Goal: Task Accomplishment & Management: Manage account settings

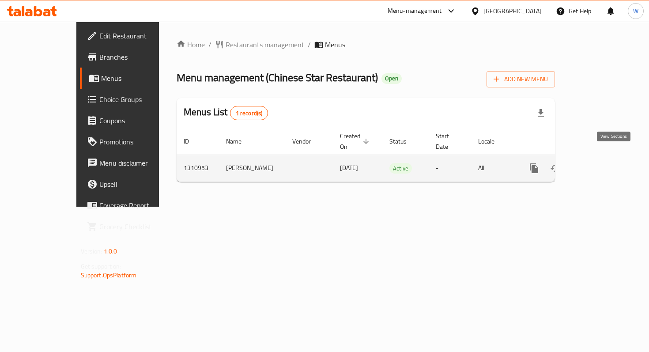
click at [603, 163] on icon "enhanced table" at bounding box center [598, 168] width 11 height 11
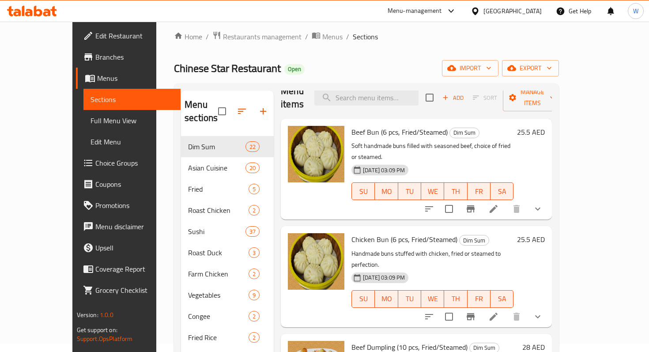
scroll to position [15, 0]
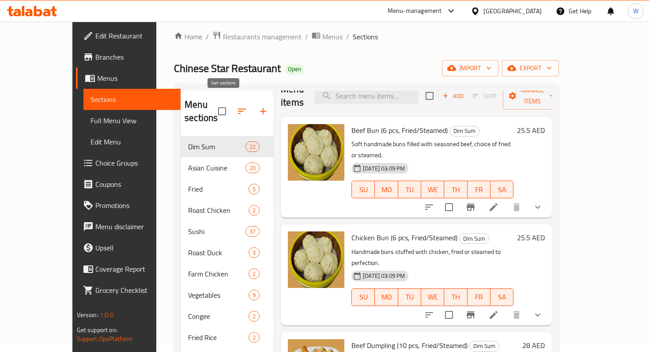
click at [237, 106] on icon "button" at bounding box center [242, 111] width 11 height 11
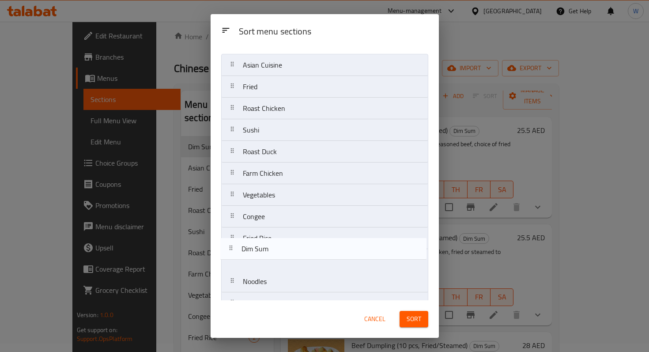
scroll to position [28, 0]
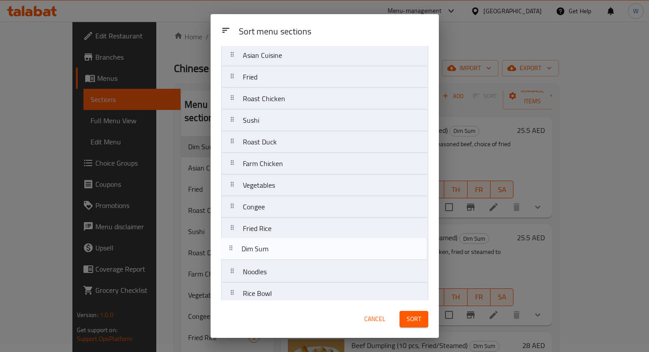
drag, startPoint x: 233, startPoint y: 85, endPoint x: 231, endPoint y: 252, distance: 167.4
click at [231, 252] on nav "Dim Sum Asian Cuisine Fried Roast Chicken Sushi Roast Duck Farm Chicken Vegetab…" at bounding box center [324, 271] width 207 height 455
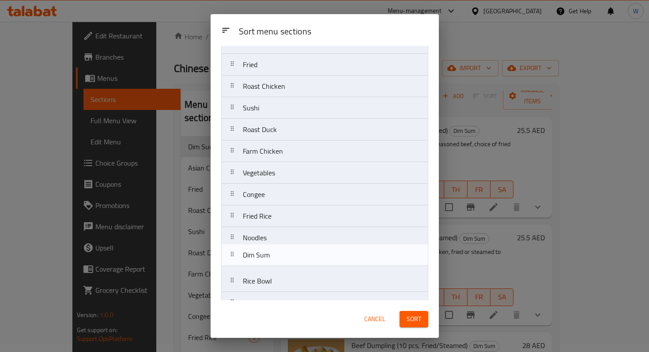
drag, startPoint x: 231, startPoint y: 252, endPoint x: 231, endPoint y: 261, distance: 8.8
click at [231, 261] on nav "Asian Cuisine Fried Roast Chicken Sushi Roast Duck Farm Chicken Vegetables Cong…" at bounding box center [324, 259] width 207 height 455
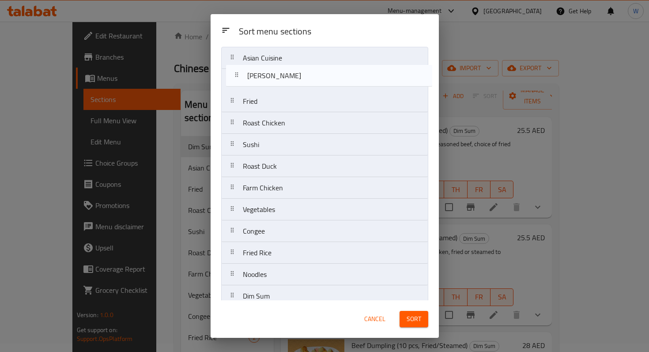
scroll to position [0, 0]
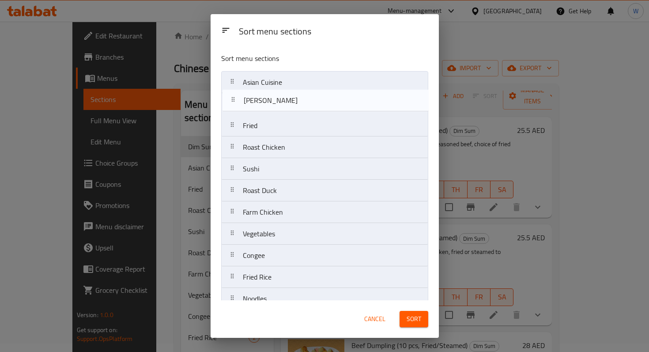
drag, startPoint x: 236, startPoint y: 263, endPoint x: 237, endPoint y: 96, distance: 166.9
click at [237, 96] on nav "Asian Cuisine Fried Roast Chicken Sushi Roast Duck Farm Chicken Vegetables Cong…" at bounding box center [324, 298] width 207 height 455
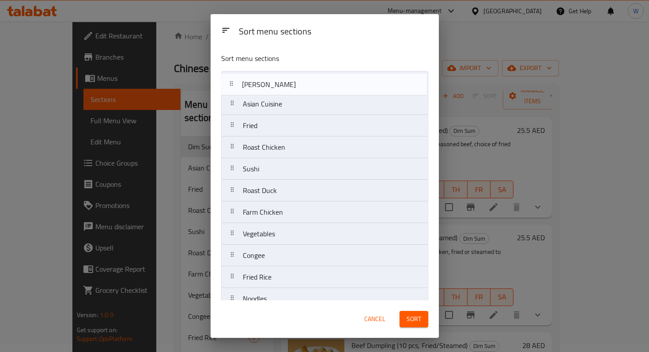
drag, startPoint x: 236, startPoint y: 104, endPoint x: 235, endPoint y: 82, distance: 21.7
click at [235, 82] on nav "Asian Cuisine [PERSON_NAME] Fried Roast Chicken Sushi Roast Duck Farm Chicken V…" at bounding box center [324, 298] width 207 height 455
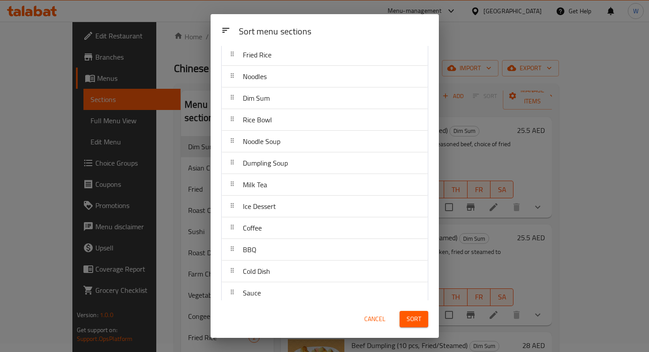
scroll to position [230, 0]
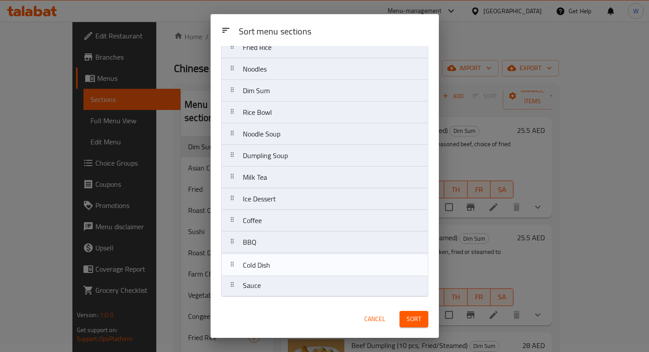
click at [235, 265] on nav "[PERSON_NAME] Asian Cuisine Fried Roast Chicken Sushi Roast Duck Farm Chicken V…" at bounding box center [324, 68] width 207 height 455
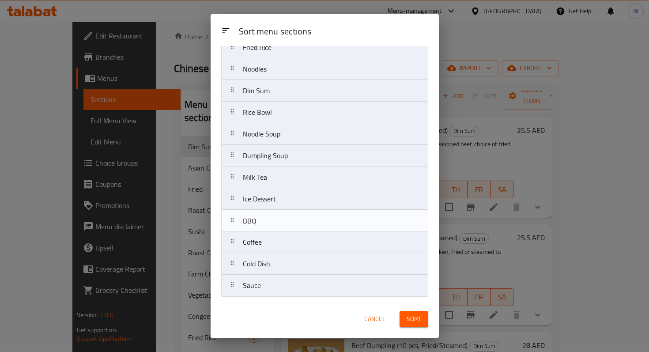
drag, startPoint x: 239, startPoint y: 239, endPoint x: 238, endPoint y: 213, distance: 26.1
click at [238, 213] on nav "[PERSON_NAME] Asian Cuisine Fried Roast Chicken Sushi Roast Duck Farm Chicken V…" at bounding box center [324, 68] width 207 height 455
drag, startPoint x: 271, startPoint y: 197, endPoint x: 272, endPoint y: 223, distance: 26.1
click at [272, 223] on nav "[PERSON_NAME] Asian Cuisine Fried Roast Chicken Sushi Roast Duck Farm Chicken V…" at bounding box center [324, 68] width 207 height 455
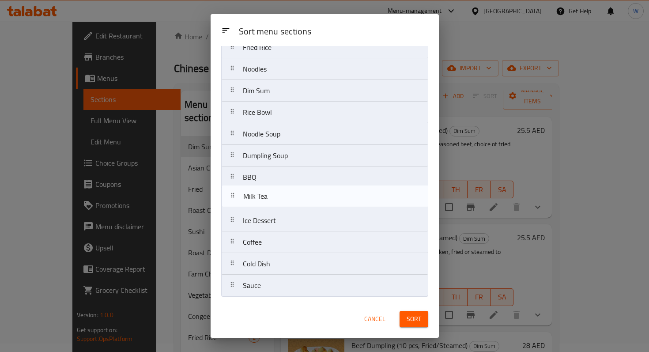
drag, startPoint x: 274, startPoint y: 181, endPoint x: 274, endPoint y: 202, distance: 21.2
click at [274, 202] on nav "[PERSON_NAME] Asian Cuisine Fried Roast Chicken Sushi Roast Duck Farm Chicken V…" at bounding box center [324, 68] width 207 height 455
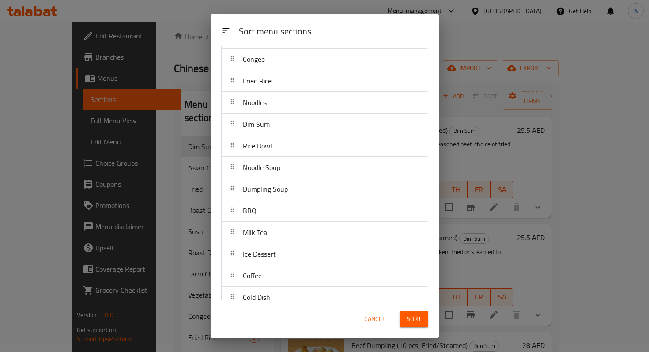
scroll to position [186, 0]
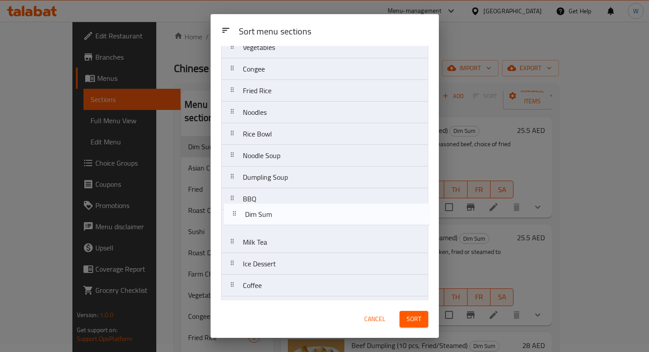
drag, startPoint x: 254, startPoint y: 139, endPoint x: 256, endPoint y: 222, distance: 83.1
click at [256, 222] on nav "[PERSON_NAME] Asian Cuisine Fried Roast Chicken Sushi Roast Duck Farm Chicken V…" at bounding box center [324, 112] width 207 height 455
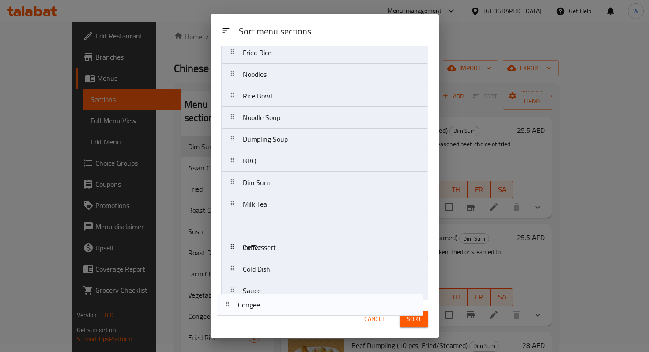
scroll to position [230, 0]
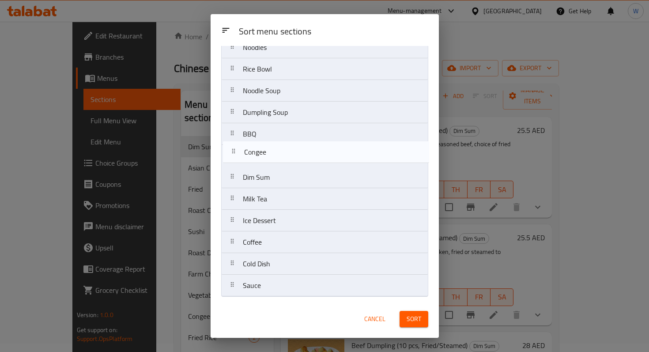
drag, startPoint x: 234, startPoint y: 230, endPoint x: 235, endPoint y: 159, distance: 71.1
click at [235, 159] on nav "[PERSON_NAME] Asian Cuisine Fried Roast Chicken Sushi Roast Duck Farm Chicken V…" at bounding box center [324, 68] width 207 height 455
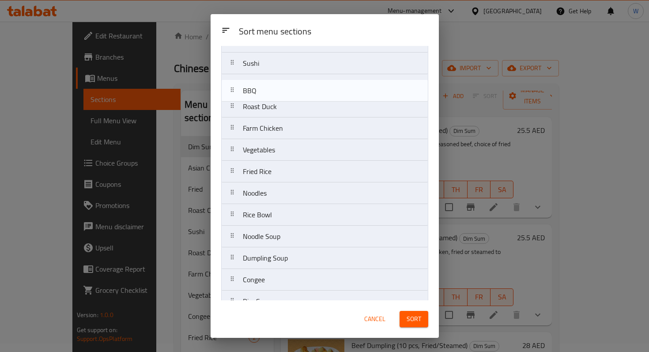
scroll to position [98, 0]
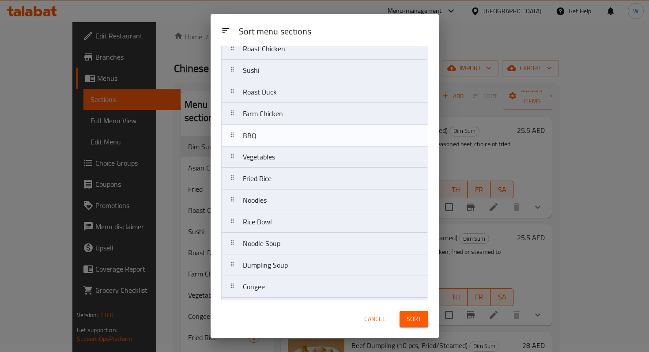
drag, startPoint x: 234, startPoint y: 189, endPoint x: 234, endPoint y: 136, distance: 53.0
click at [234, 136] on nav "[PERSON_NAME] Asian Cuisine Fried Roast Chicken Sushi Roast Duck Farm Chicken V…" at bounding box center [324, 200] width 207 height 455
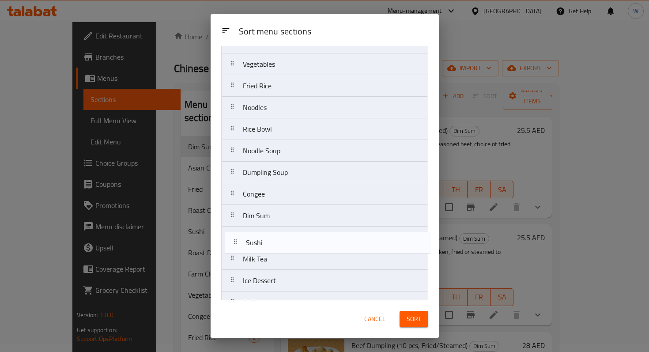
scroll to position [170, 0]
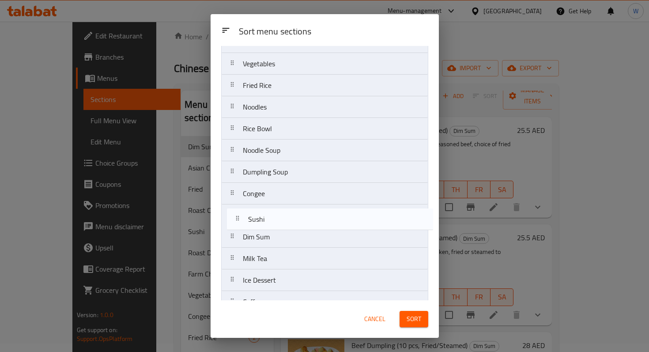
drag, startPoint x: 231, startPoint y: 170, endPoint x: 236, endPoint y: 222, distance: 52.8
click at [236, 222] on nav "[PERSON_NAME] Asian Cuisine Fried Roast Chicken Sushi Roast Duck Farm Chicken B…" at bounding box center [324, 128] width 207 height 455
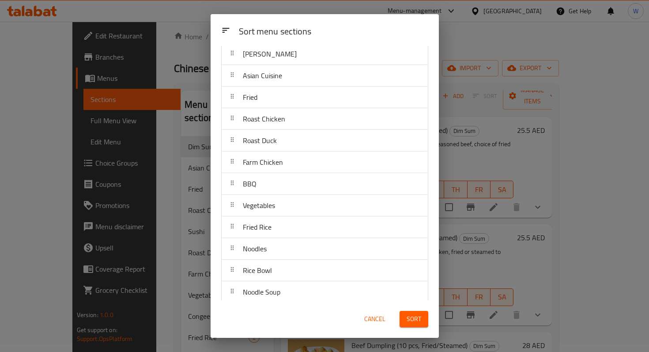
scroll to position [33, 0]
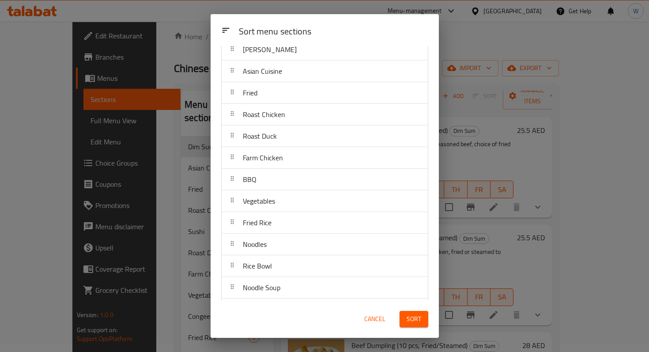
click at [263, 135] on span "Roast Duck" at bounding box center [260, 135] width 34 height 13
click at [418, 319] on span "Sort" at bounding box center [414, 319] width 15 height 11
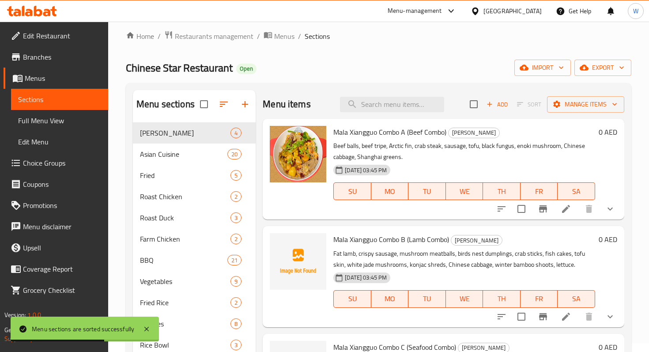
scroll to position [14, 0]
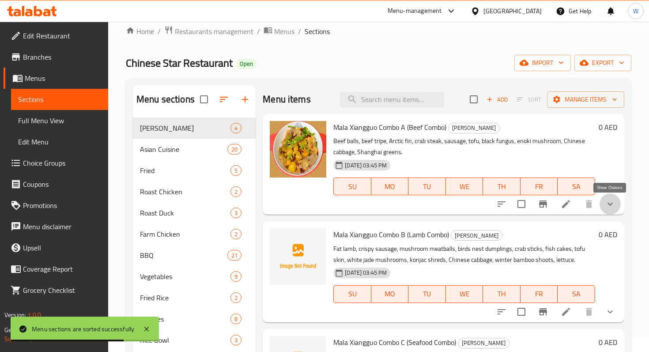
click at [615, 208] on icon "show more" at bounding box center [610, 204] width 11 height 11
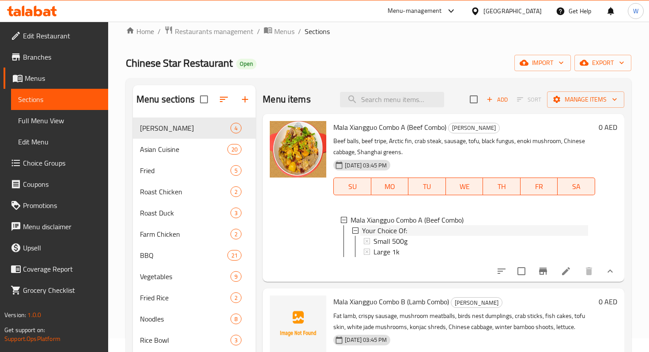
click at [357, 234] on div "Your Choice Of:" at bounding box center [470, 230] width 236 height 11
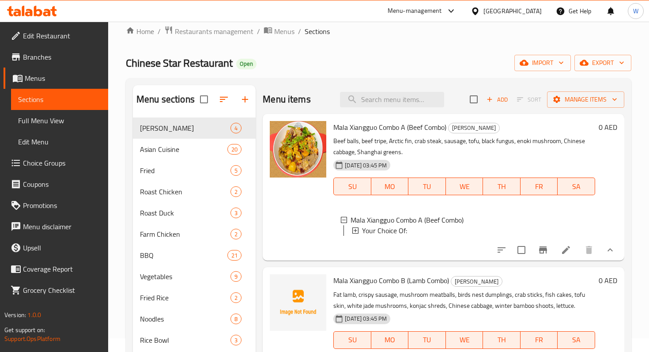
click at [357, 233] on icon at bounding box center [355, 230] width 6 height 6
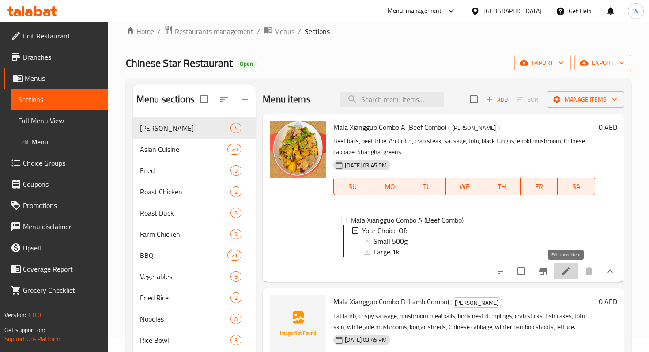
click at [567, 270] on icon at bounding box center [566, 271] width 8 height 8
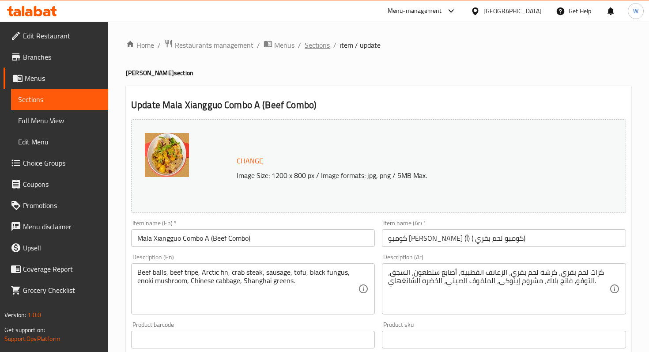
click at [325, 47] on span "Sections" at bounding box center [317, 45] width 25 height 11
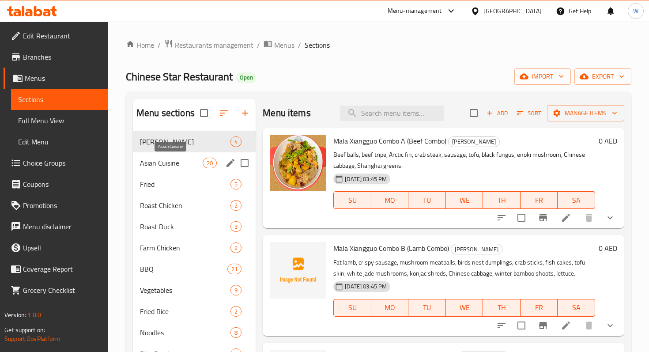
click at [184, 161] on span "Asian Cuisine" at bounding box center [171, 163] width 63 height 11
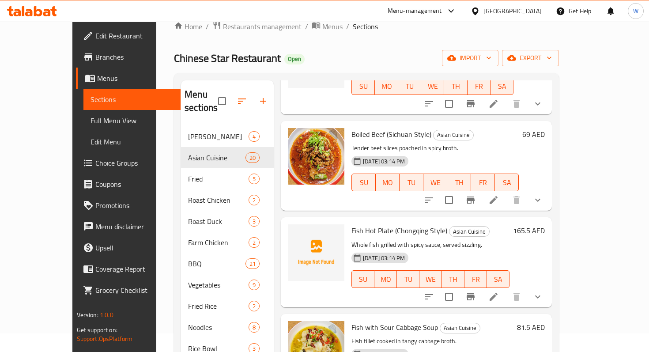
scroll to position [22, 0]
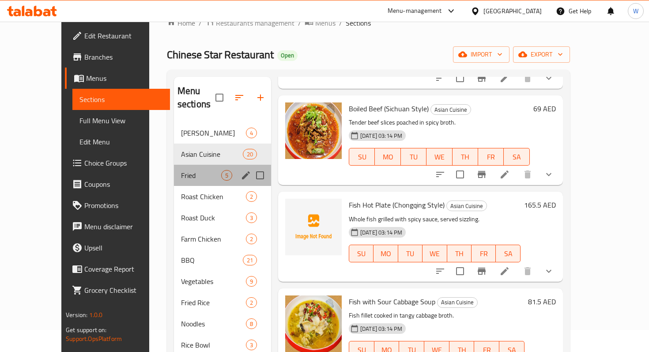
click at [182, 168] on div "Fried 5" at bounding box center [222, 175] width 97 height 21
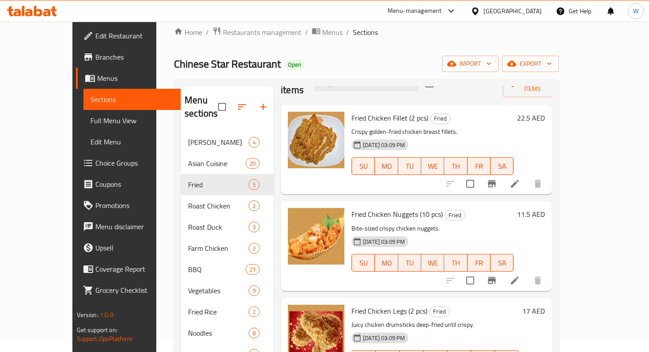
scroll to position [15, 0]
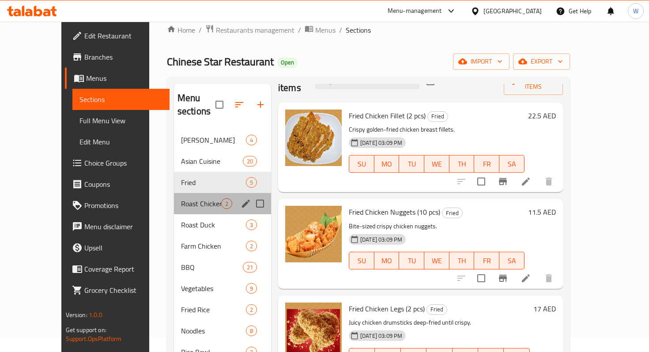
click at [191, 197] on div "Roast Chicken 2" at bounding box center [222, 203] width 97 height 21
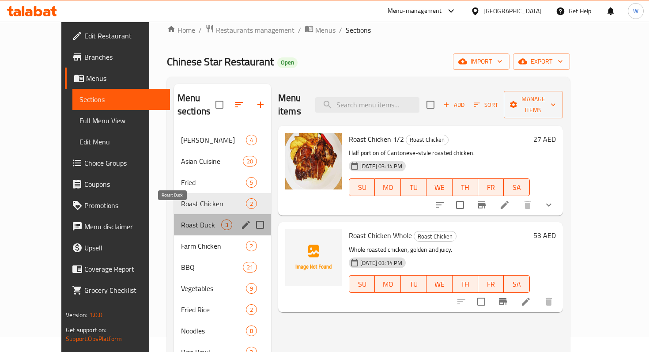
click at [181, 219] on span "Roast Duck" at bounding box center [201, 224] width 40 height 11
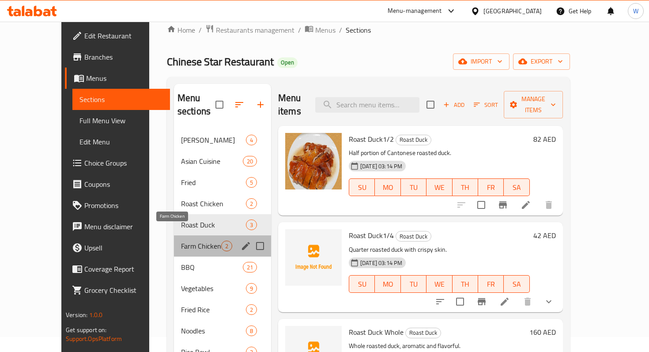
click at [181, 241] on span "Farm Chicken" at bounding box center [201, 246] width 40 height 11
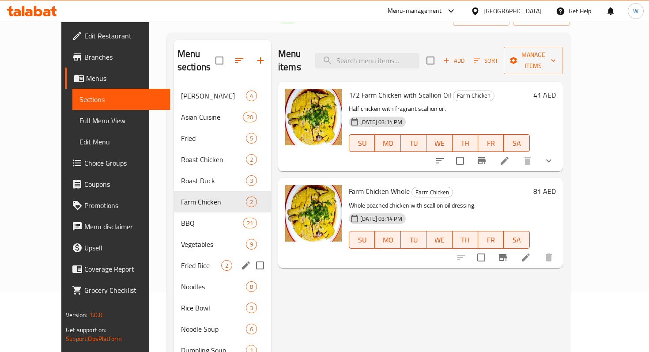
scroll to position [62, 0]
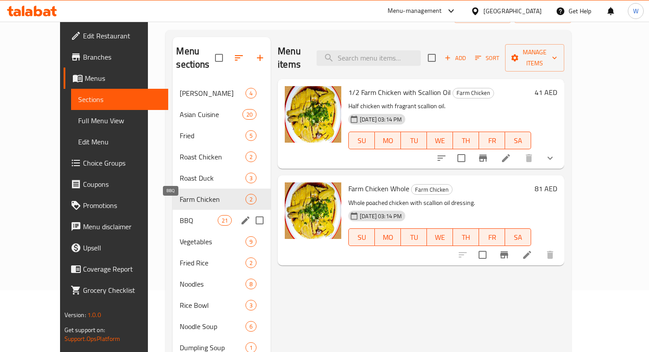
click at [180, 215] on span "BBQ" at bounding box center [199, 220] width 38 height 11
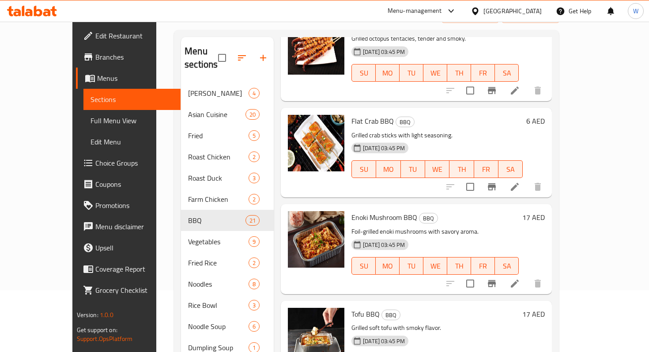
scroll to position [1427, 0]
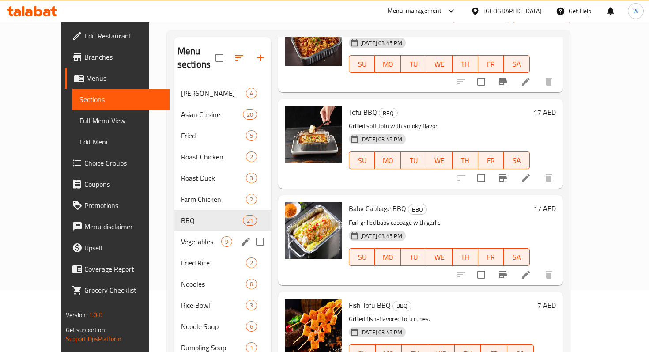
click at [174, 234] on div "Vegetables 9" at bounding box center [222, 241] width 97 height 21
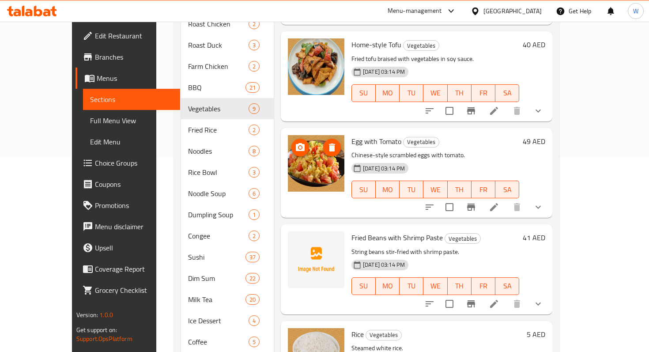
scroll to position [253, 0]
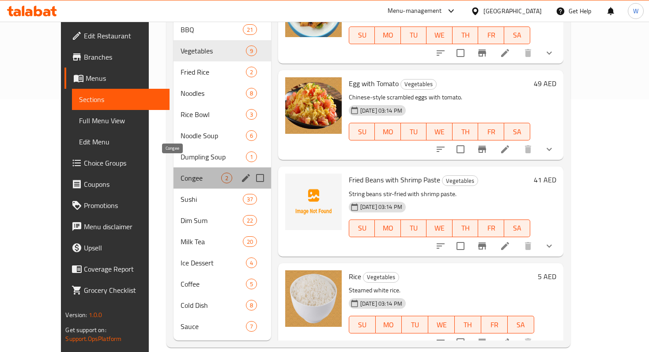
click at [181, 173] on span "Congee" at bounding box center [201, 178] width 40 height 11
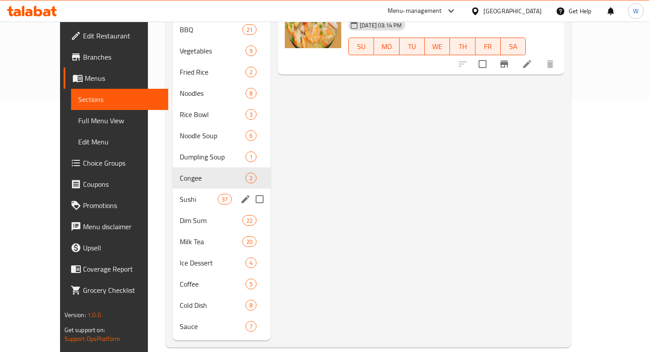
click at [173, 189] on div "Sushi 37" at bounding box center [222, 199] width 98 height 21
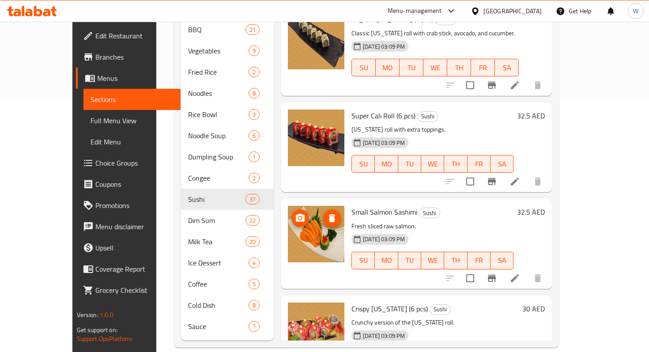
scroll to position [1138, 0]
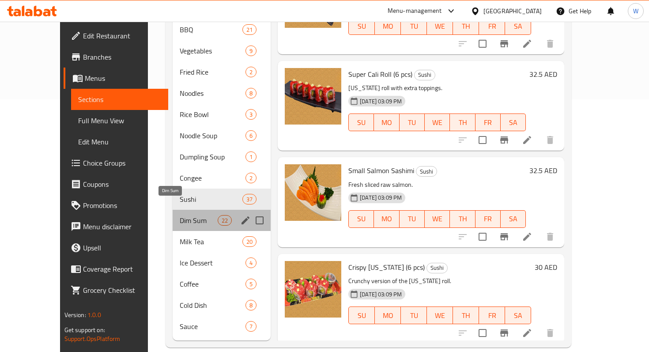
click at [180, 215] on span "Dim Sum" at bounding box center [199, 220] width 38 height 11
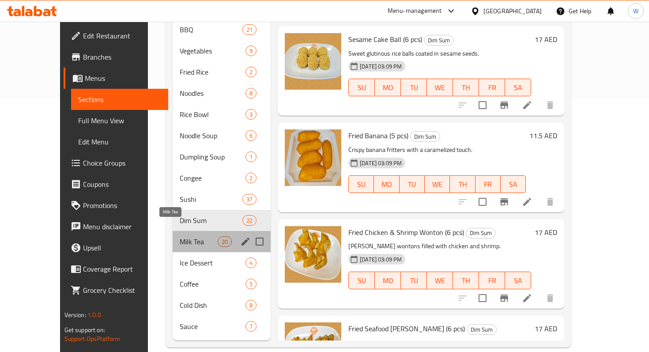
click at [180, 236] on span "Milk Tea" at bounding box center [199, 241] width 38 height 11
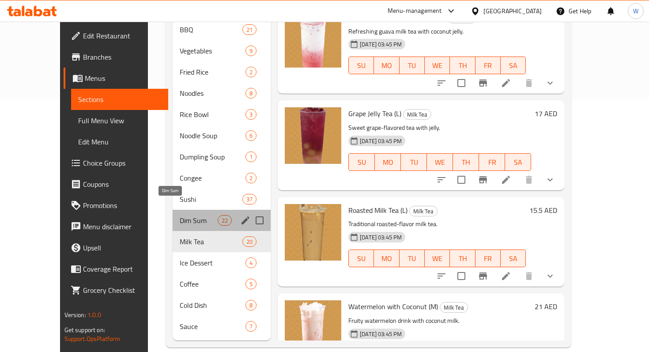
click at [180, 215] on span "Dim Sum" at bounding box center [199, 220] width 38 height 11
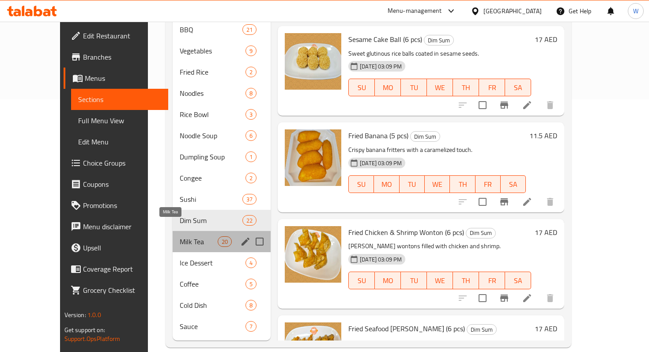
click at [180, 236] on span "Milk Tea" at bounding box center [199, 241] width 38 height 11
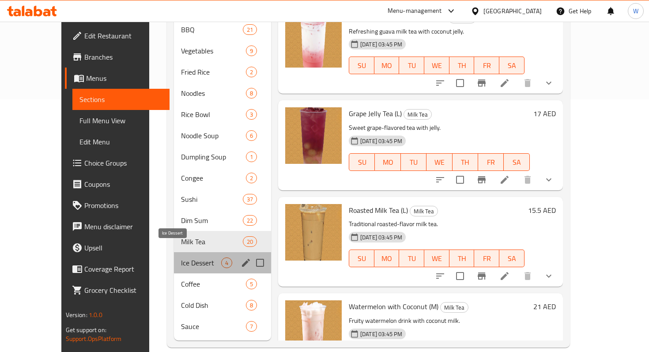
click at [181, 257] on span "Ice Dessert" at bounding box center [201, 262] width 40 height 11
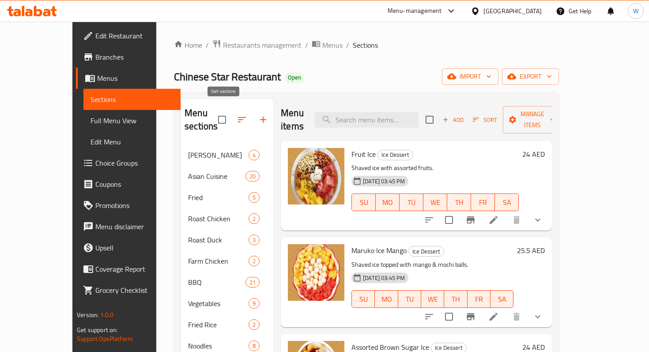
click at [237, 114] on icon "button" at bounding box center [242, 119] width 11 height 11
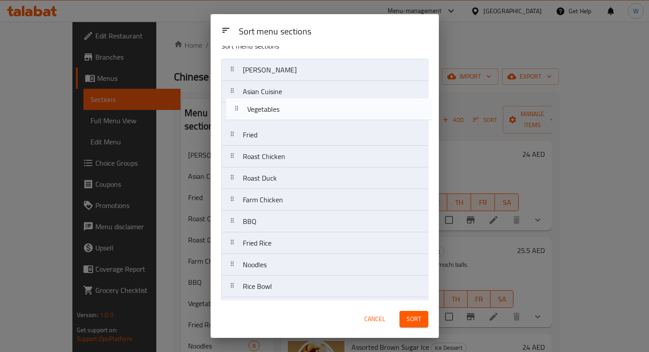
scroll to position [9, 0]
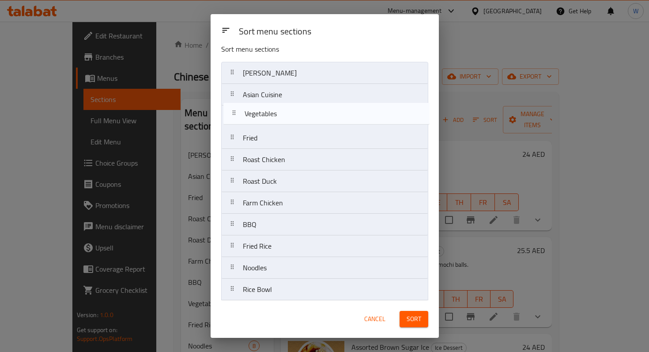
drag, startPoint x: 233, startPoint y: 181, endPoint x: 233, endPoint y: 121, distance: 59.6
click at [233, 121] on nav "[PERSON_NAME] Asian Cuisine Fried Roast Chicken Roast Duck Farm Chicken BBQ Veg…" at bounding box center [324, 289] width 207 height 455
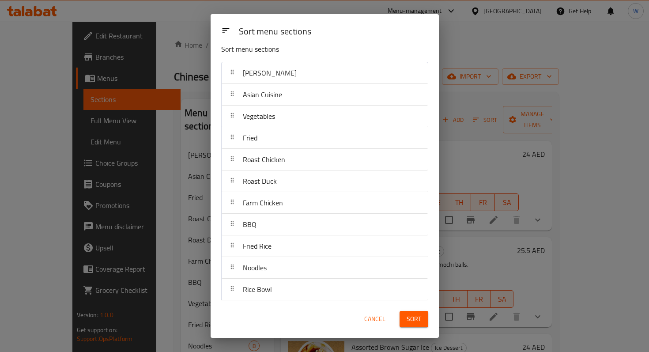
scroll to position [0, 0]
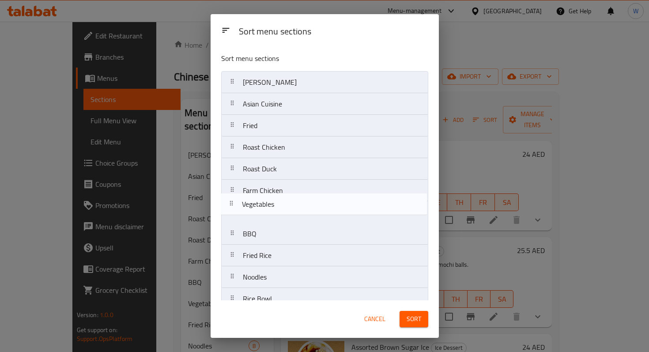
drag, startPoint x: 237, startPoint y: 133, endPoint x: 235, endPoint y: 218, distance: 84.8
click at [235, 218] on nav "[PERSON_NAME] Asian Cuisine Vegetables Fried Roast Chicken Roast Duck Farm Chic…" at bounding box center [324, 298] width 207 height 455
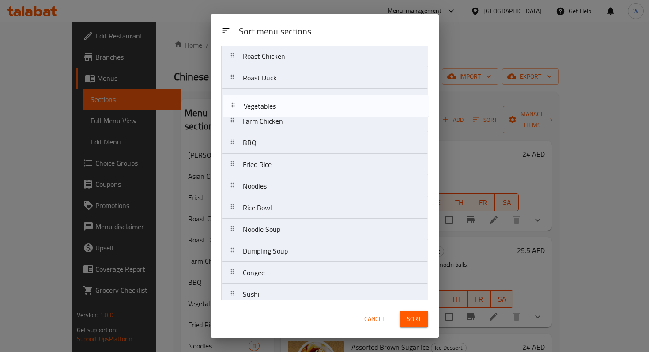
scroll to position [91, 0]
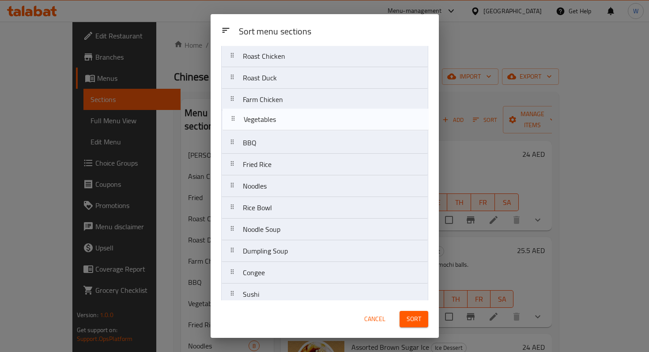
drag, startPoint x: 238, startPoint y: 113, endPoint x: 239, endPoint y: 129, distance: 16.0
click at [239, 129] on nav "[PERSON_NAME] Asian Cuisine Fried Roast Chicken Roast Duck Farm Chicken Vegetab…" at bounding box center [324, 207] width 207 height 455
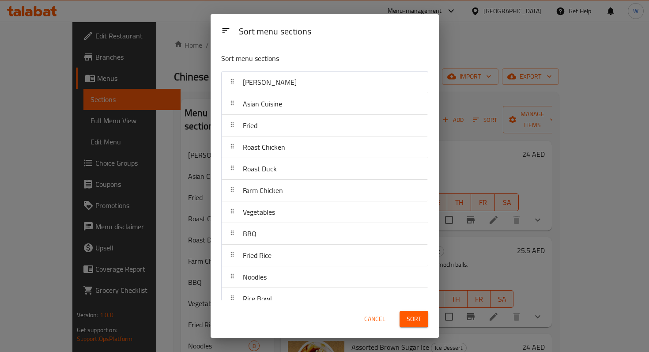
scroll to position [15, 0]
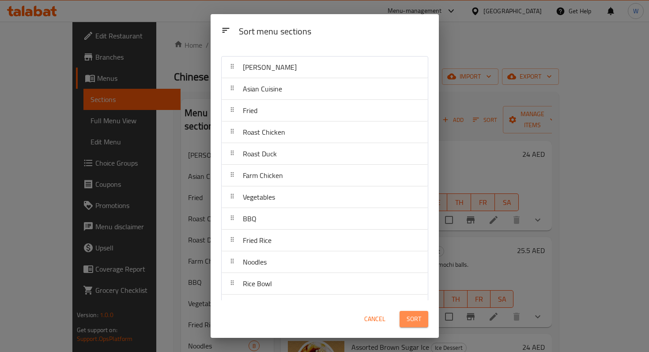
click at [416, 319] on span "Sort" at bounding box center [414, 319] width 15 height 11
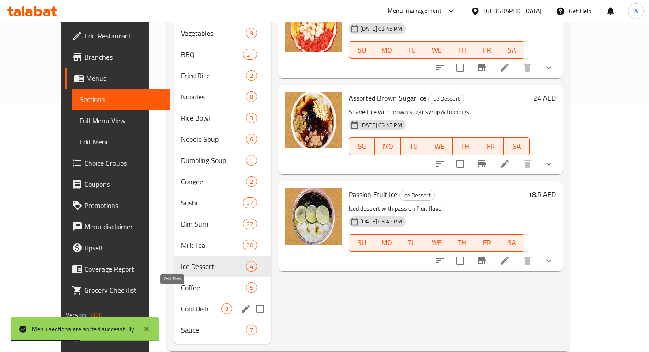
scroll to position [253, 0]
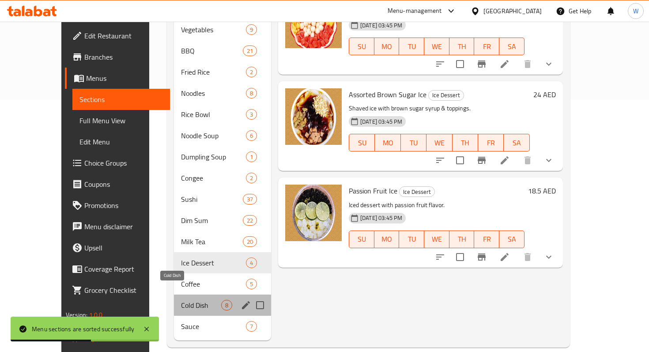
click at [181, 300] on span "Cold Dish" at bounding box center [201, 305] width 40 height 11
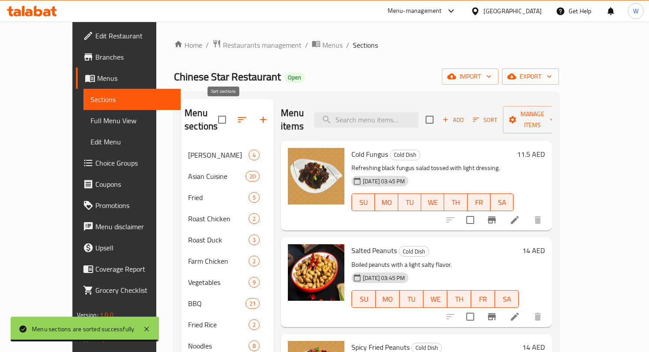
click at [237, 114] on icon "button" at bounding box center [242, 119] width 11 height 11
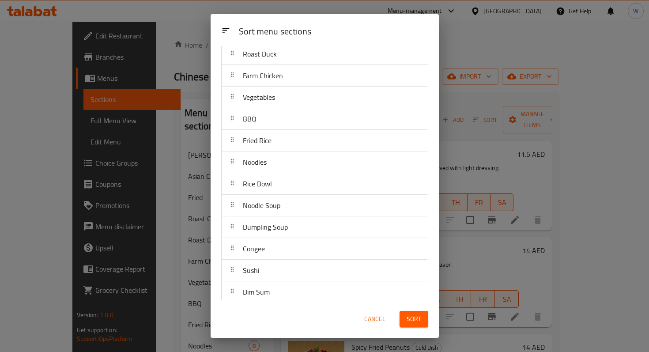
scroll to position [230, 0]
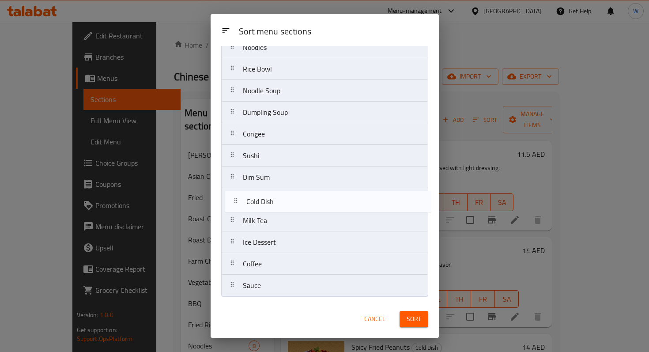
drag, startPoint x: 234, startPoint y: 267, endPoint x: 238, endPoint y: 201, distance: 66.3
click at [238, 201] on nav "[PERSON_NAME] Asian Cuisine Fried Roast Chicken Roast Duck Farm Chicken Vegetab…" at bounding box center [324, 68] width 207 height 455
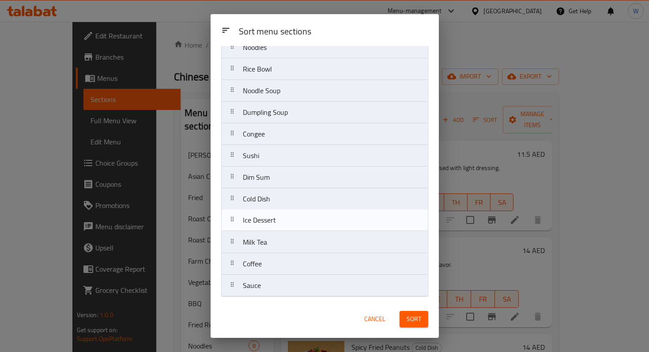
drag, startPoint x: 235, startPoint y: 245, endPoint x: 235, endPoint y: 220, distance: 24.7
click at [235, 220] on nav "[PERSON_NAME] Asian Cuisine Fried Roast Chicken Roast Duck Farm Chicken Vegetab…" at bounding box center [324, 68] width 207 height 455
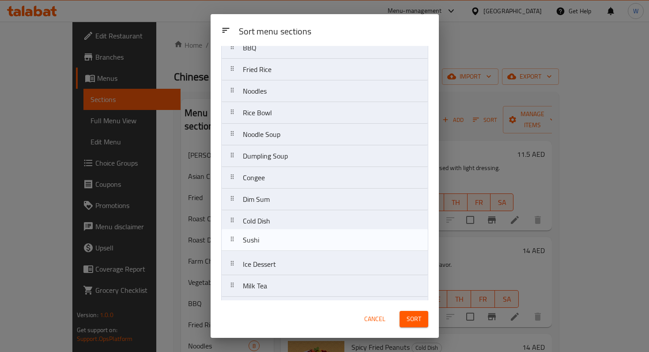
scroll to position [190, 0]
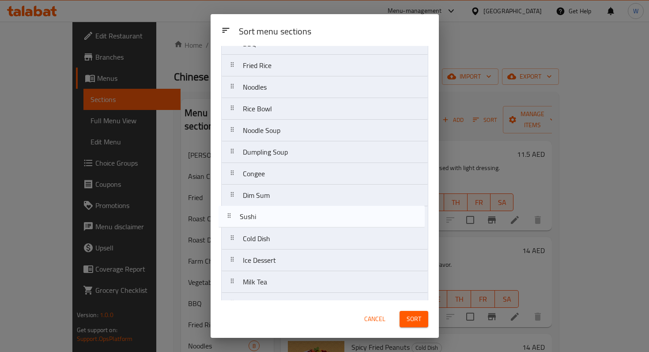
drag, startPoint x: 234, startPoint y: 208, endPoint x: 230, endPoint y: 223, distance: 15.0
click at [230, 223] on nav "[PERSON_NAME] Asian Cuisine Fried Roast Chicken Roast Duck Farm Chicken Vegetab…" at bounding box center [324, 108] width 207 height 455
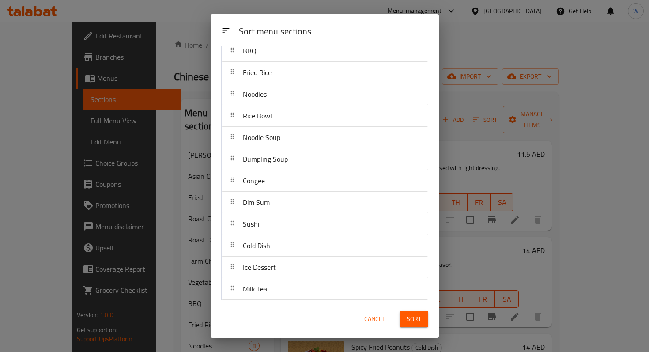
scroll to position [182, 0]
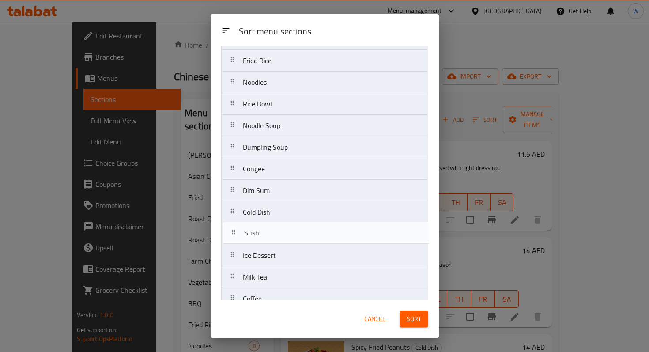
drag, startPoint x: 234, startPoint y: 230, endPoint x: 235, endPoint y: 240, distance: 10.6
click at [235, 240] on nav "[PERSON_NAME] Asian Cuisine Fried Roast Chicken Roast Duck Farm Chicken Vegetab…" at bounding box center [324, 103] width 207 height 455
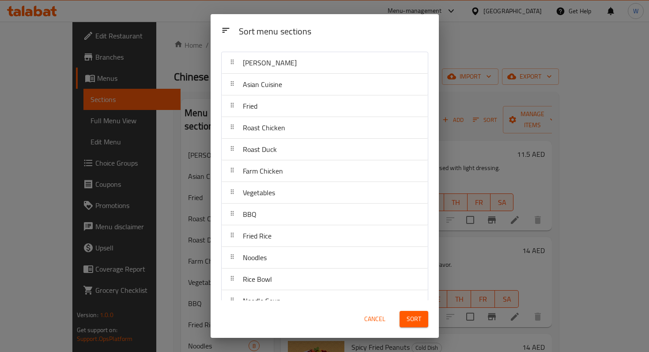
scroll to position [0, 0]
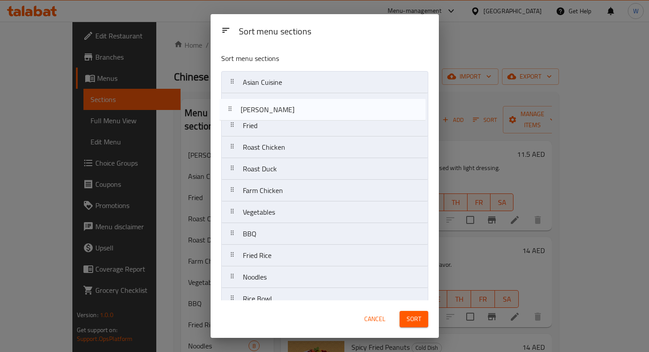
drag, startPoint x: 234, startPoint y: 84, endPoint x: 232, endPoint y: 113, distance: 28.3
click at [232, 113] on nav "[PERSON_NAME] Asian Cuisine Fried Roast Chicken Roast Duck Farm Chicken Vegetab…" at bounding box center [324, 298] width 207 height 455
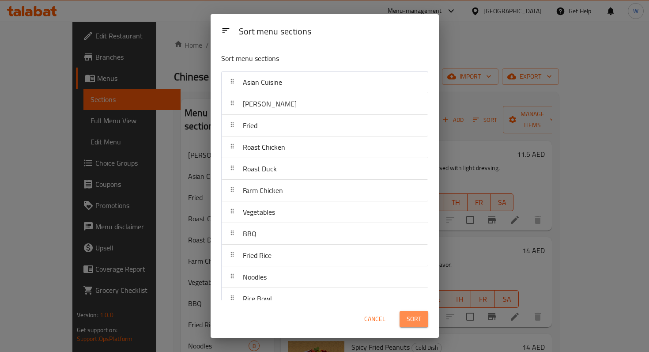
click at [416, 321] on span "Sort" at bounding box center [414, 319] width 15 height 11
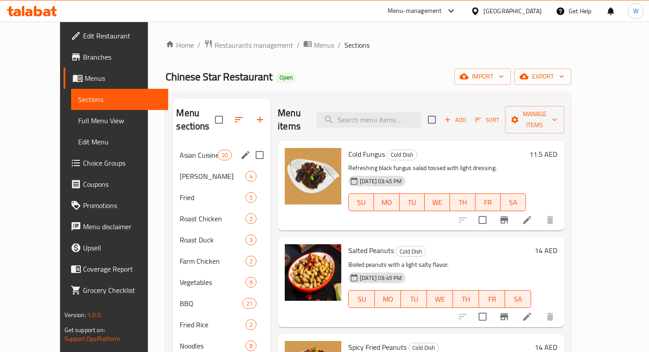
click at [180, 150] on span "Asian Cuisine" at bounding box center [199, 155] width 38 height 11
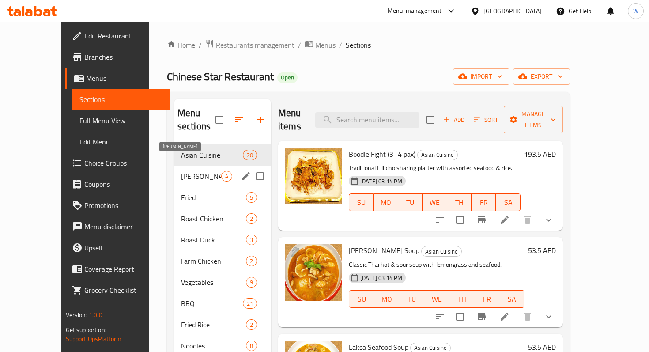
click at [181, 171] on span "[PERSON_NAME]" at bounding box center [201, 176] width 40 height 11
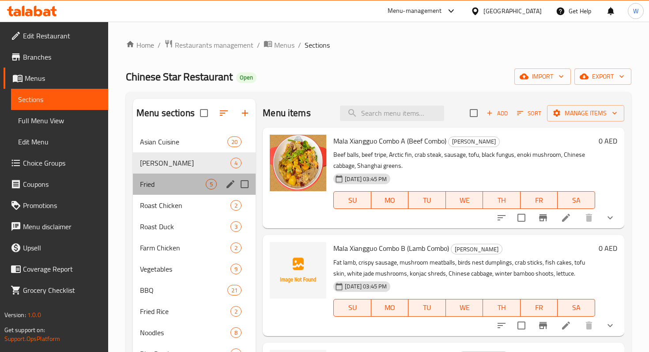
click at [171, 174] on div "Fried 5" at bounding box center [194, 184] width 123 height 21
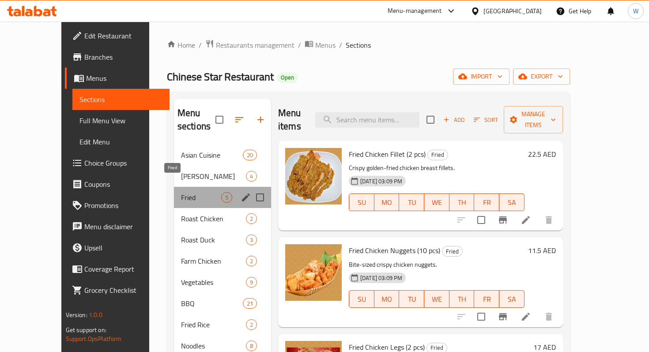
click at [181, 192] on span "Fried" at bounding box center [201, 197] width 40 height 11
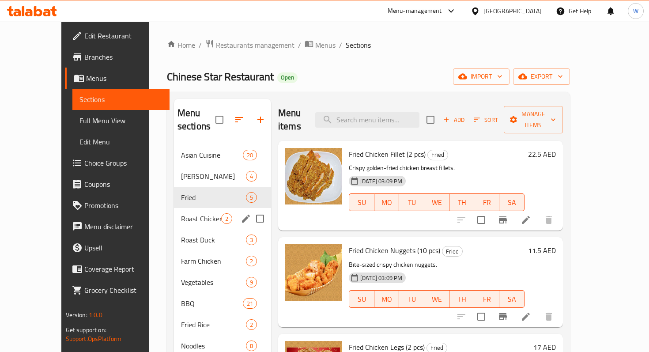
click at [174, 208] on div "Roast Chicken 2" at bounding box center [222, 218] width 97 height 21
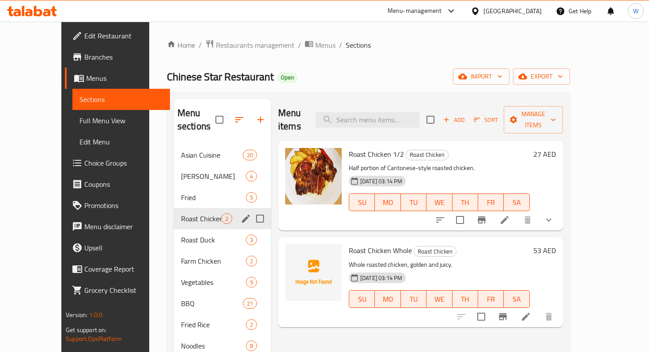
click at [174, 212] on div "Roast Chicken 2" at bounding box center [222, 218] width 97 height 21
click at [174, 229] on div "Roast Duck 3" at bounding box center [222, 239] width 97 height 21
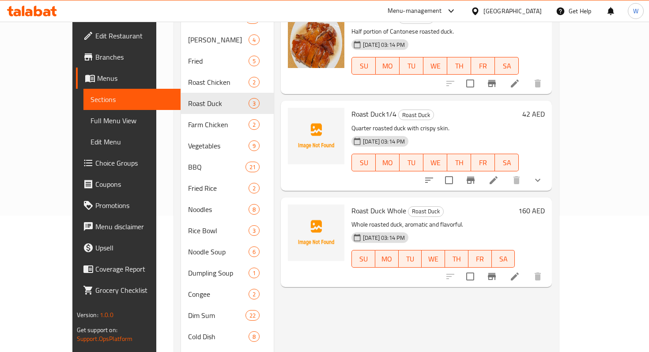
scroll to position [120, 0]
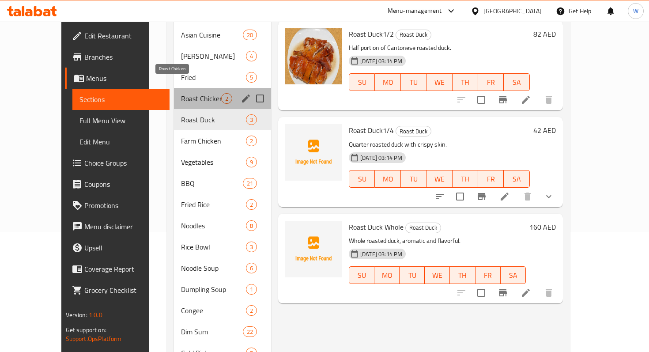
click at [190, 93] on span "Roast Chicken" at bounding box center [201, 98] width 40 height 11
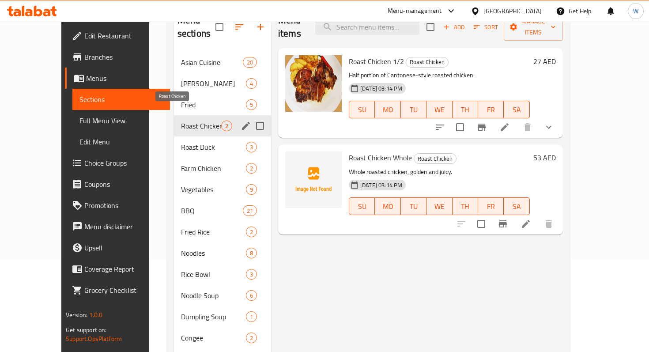
scroll to position [88, 0]
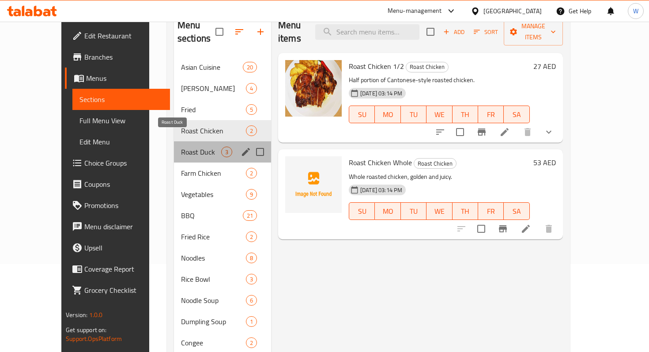
click at [181, 147] on span "Roast Duck" at bounding box center [201, 152] width 40 height 11
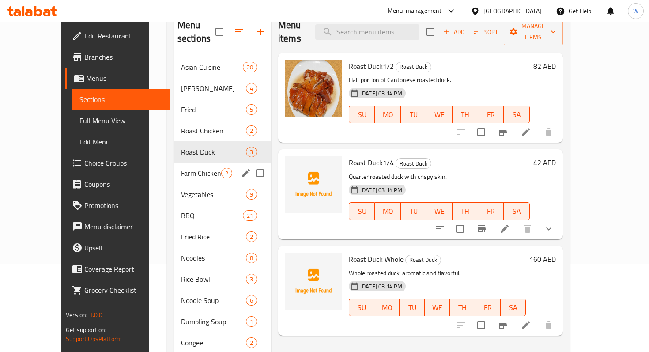
click at [181, 168] on span "Farm Chicken" at bounding box center [201, 173] width 40 height 11
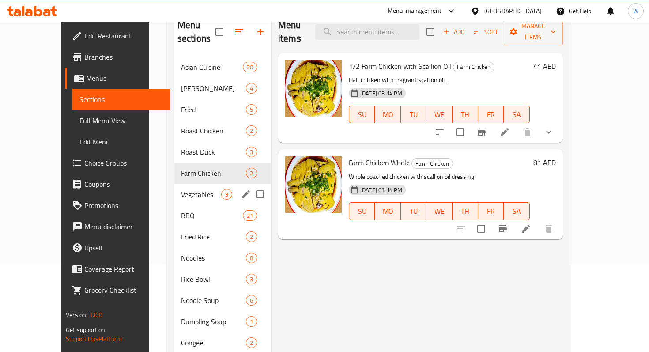
click at [181, 189] on span "Vegetables" at bounding box center [201, 194] width 40 height 11
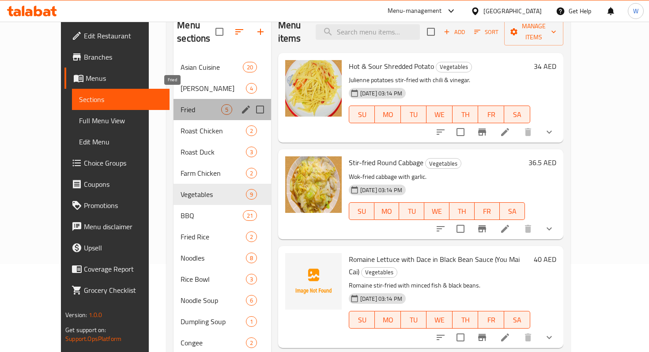
click at [181, 104] on span "Fried" at bounding box center [201, 109] width 40 height 11
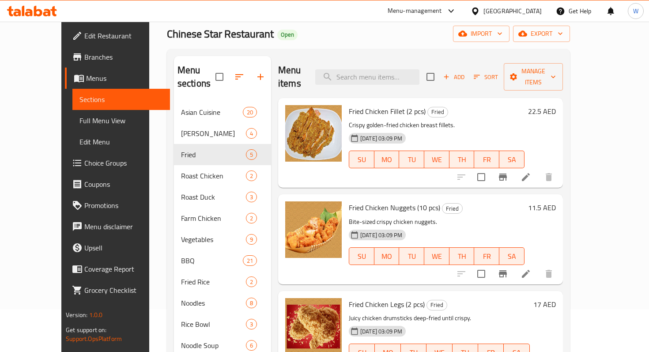
scroll to position [14, 0]
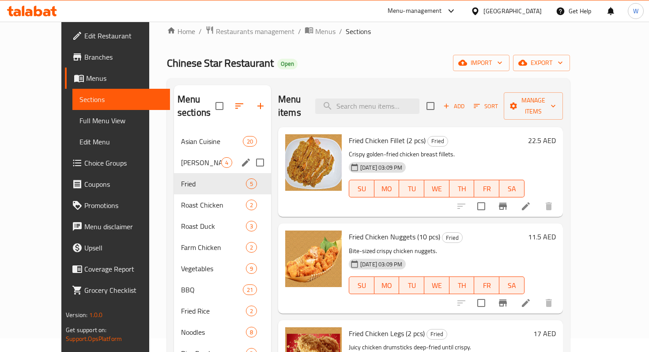
click at [181, 157] on span "[PERSON_NAME]" at bounding box center [201, 162] width 40 height 11
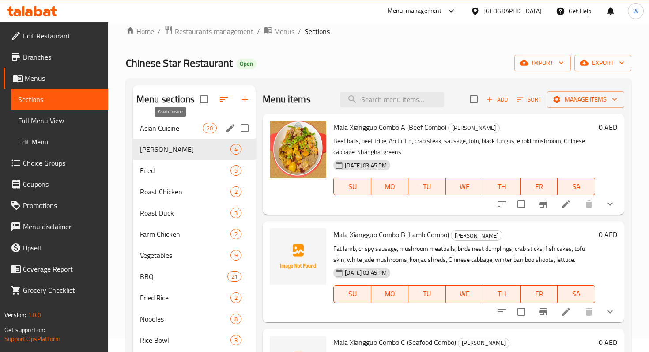
click at [160, 129] on span "Asian Cuisine" at bounding box center [171, 128] width 63 height 11
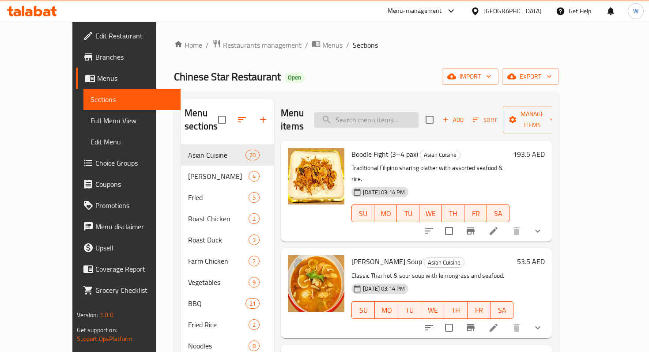
click at [364, 117] on input "search" at bounding box center [366, 119] width 104 height 15
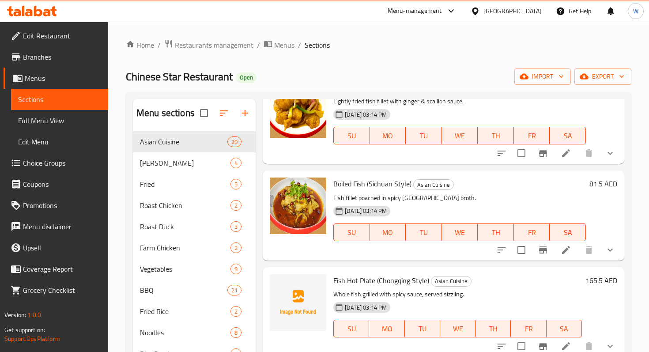
scroll to position [55, 0]
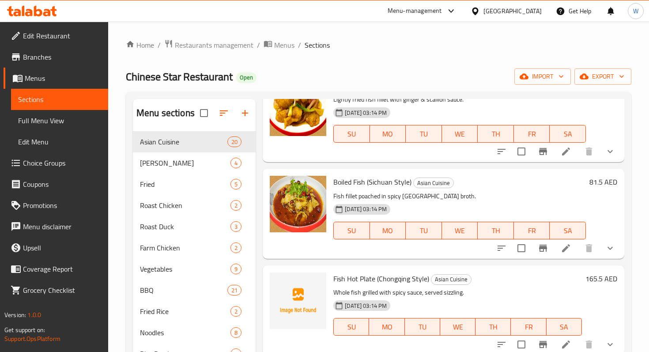
type input "fish"
click at [383, 208] on span "[DATE] 03:14 PM" at bounding box center [365, 209] width 49 height 8
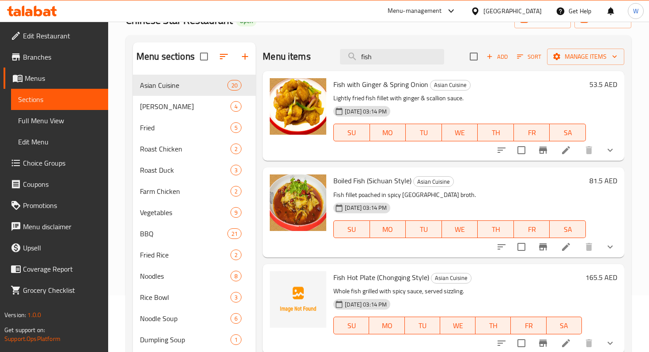
scroll to position [0, 0]
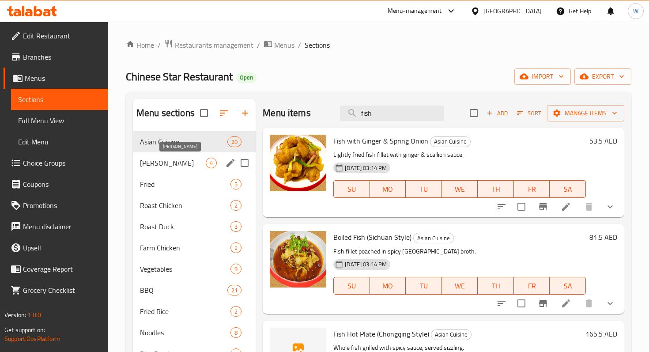
click at [170, 166] on span "[PERSON_NAME]" at bounding box center [173, 163] width 66 height 11
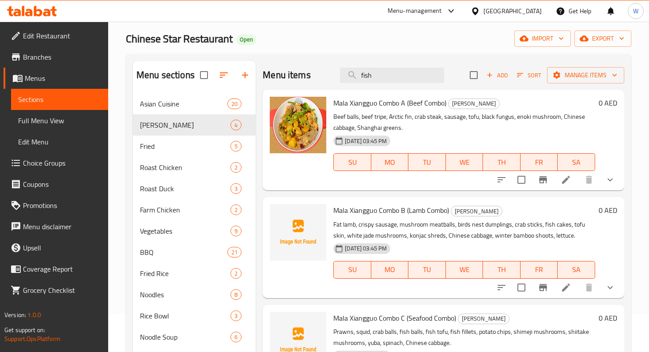
scroll to position [30, 0]
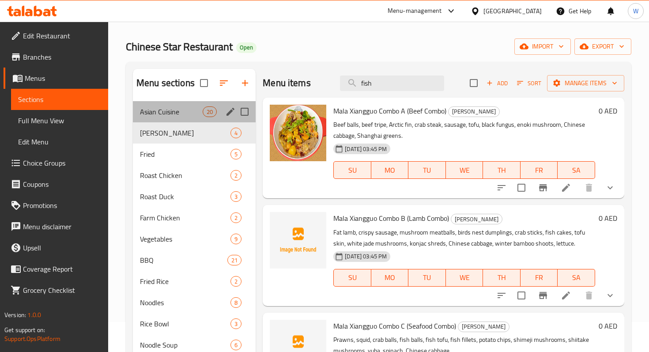
click at [165, 117] on div "Asian Cuisine 20" at bounding box center [194, 111] width 123 height 21
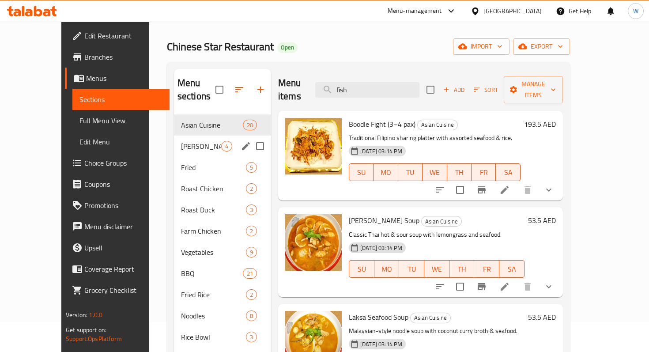
click at [181, 141] on span "[PERSON_NAME]" at bounding box center [201, 146] width 40 height 11
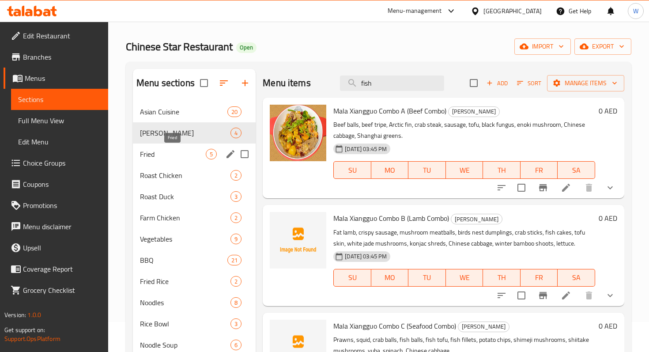
click at [166, 158] on span "Fried" at bounding box center [173, 154] width 66 height 11
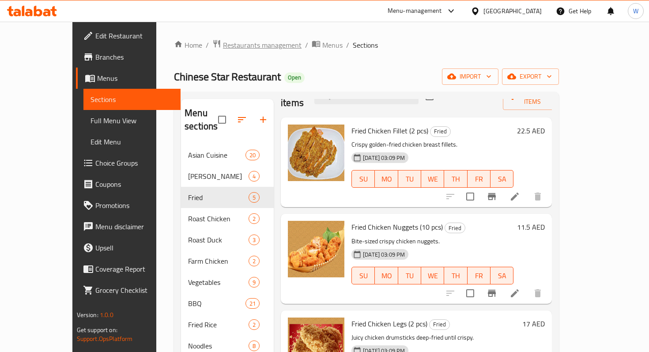
click at [223, 49] on span "Restaurants management" at bounding box center [262, 45] width 79 height 11
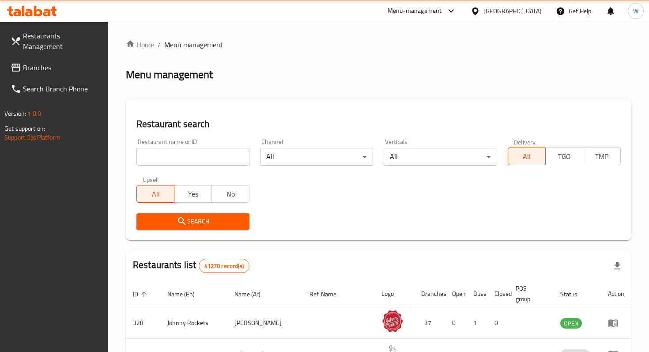
click at [189, 156] on input "search" at bounding box center [192, 157] width 113 height 18
click at [182, 224] on icon "submit" at bounding box center [182, 221] width 11 height 11
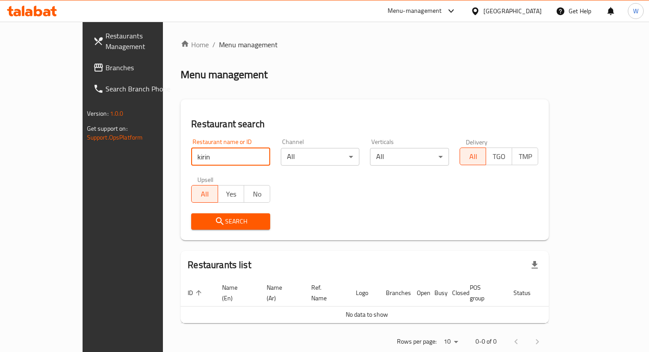
click at [191, 151] on input "kirin" at bounding box center [230, 157] width 79 height 18
type input "k"
type input "china memory"
click button "Search" at bounding box center [230, 221] width 79 height 16
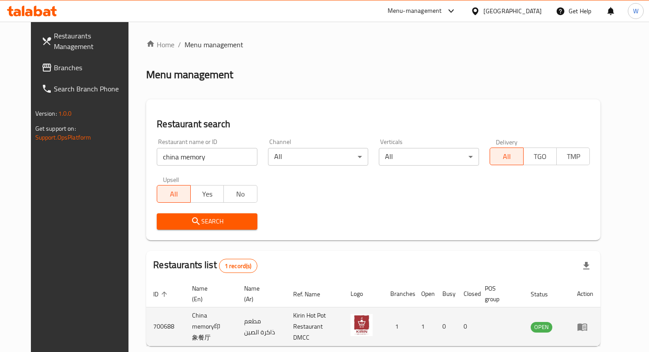
click at [588, 323] on icon "enhanced table" at bounding box center [582, 326] width 11 height 11
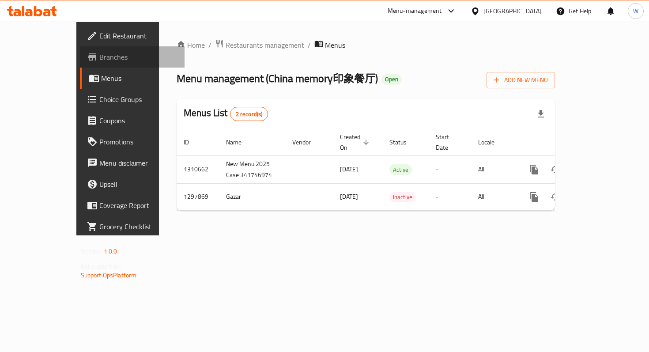
click at [99, 57] on span "Branches" at bounding box center [138, 57] width 78 height 11
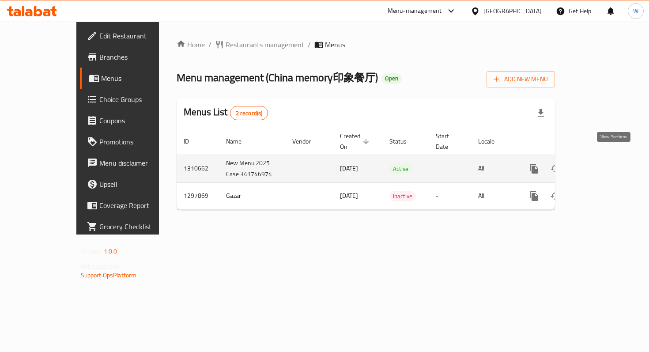
click at [603, 163] on icon "enhanced table" at bounding box center [598, 168] width 11 height 11
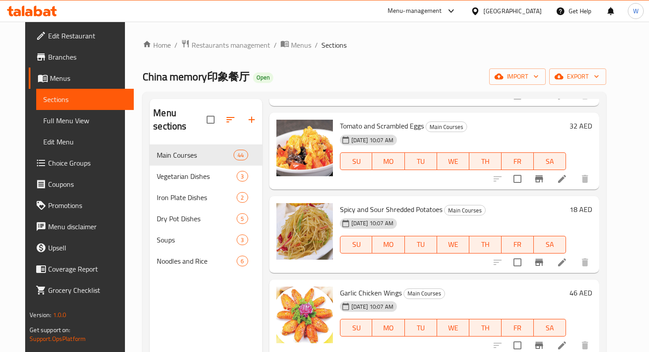
scroll to position [3210, 0]
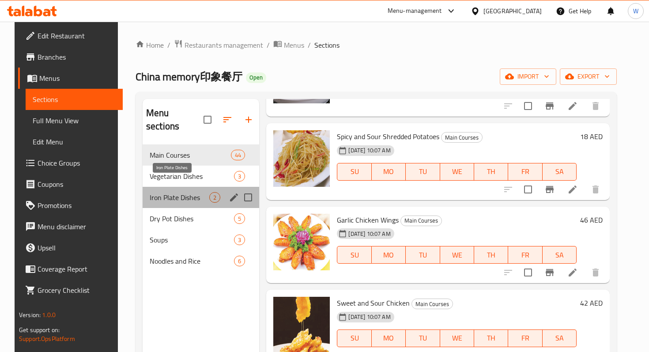
click at [193, 192] on span "Iron Plate Dishes" at bounding box center [180, 197] width 60 height 11
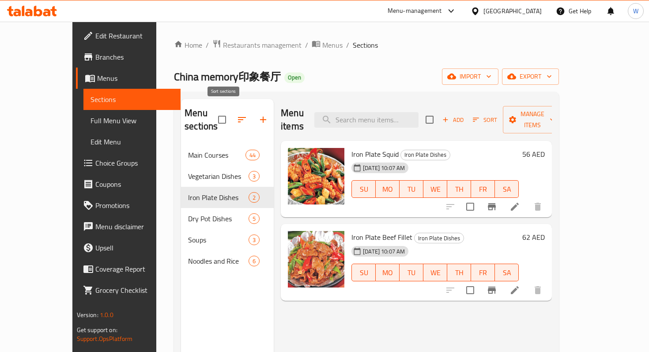
click at [237, 115] on icon "button" at bounding box center [242, 119] width 11 height 11
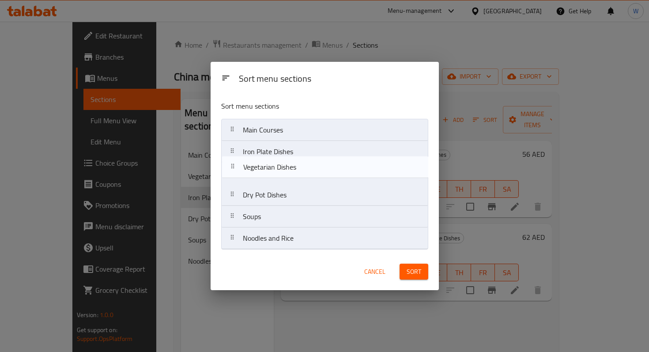
drag, startPoint x: 231, startPoint y: 155, endPoint x: 233, endPoint y: 171, distance: 16.4
click at [232, 171] on nav "Main Courses Vegetarian Dishes Iron Plate Dishes Dry Pot Dishes Soups Noodles a…" at bounding box center [324, 184] width 207 height 131
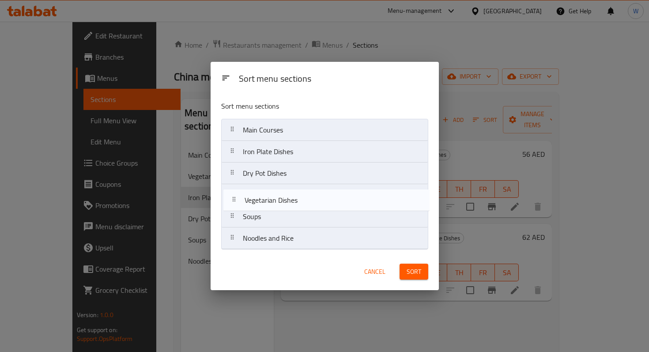
drag, startPoint x: 233, startPoint y: 172, endPoint x: 236, endPoint y: 199, distance: 27.1
click at [236, 200] on nav "Main Courses Iron Plate Dishes Vegetarian Dishes Dry Pot Dishes Soups Noodles a…" at bounding box center [324, 184] width 207 height 131
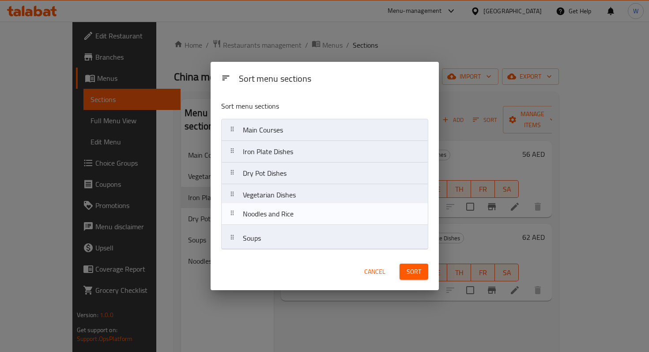
drag, startPoint x: 229, startPoint y: 243, endPoint x: 229, endPoint y: 216, distance: 26.9
click at [229, 216] on nav "Main Courses Iron Plate Dishes Dry Pot Dishes Vegetarian Dishes Soups Noodles a…" at bounding box center [324, 184] width 207 height 131
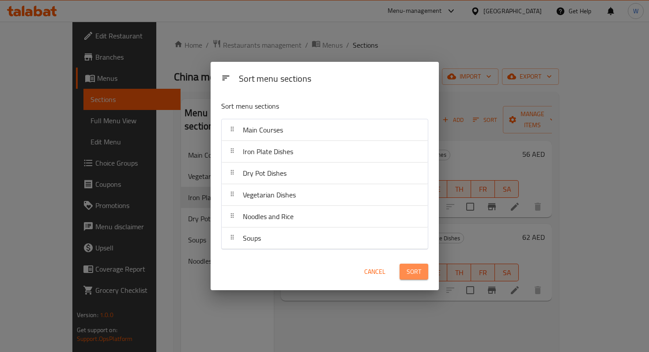
click at [422, 278] on button "Sort" at bounding box center [414, 272] width 29 height 16
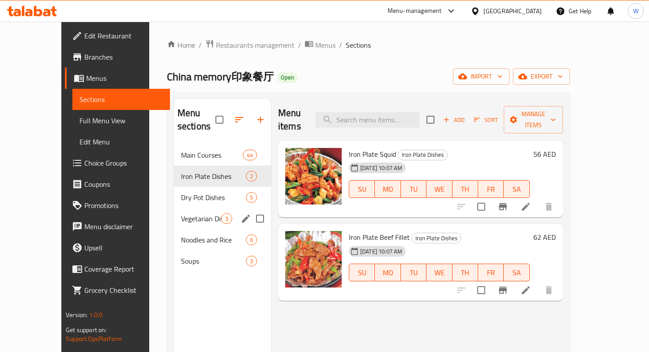
click at [181, 213] on span "Vegetarian Dishes" at bounding box center [201, 218] width 40 height 11
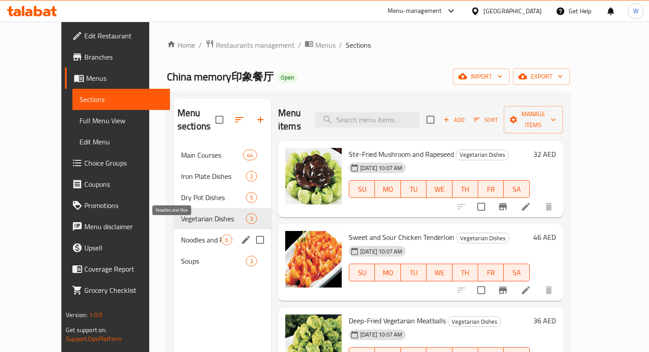
click at [181, 234] on span "Noodles and Rice" at bounding box center [201, 239] width 40 height 11
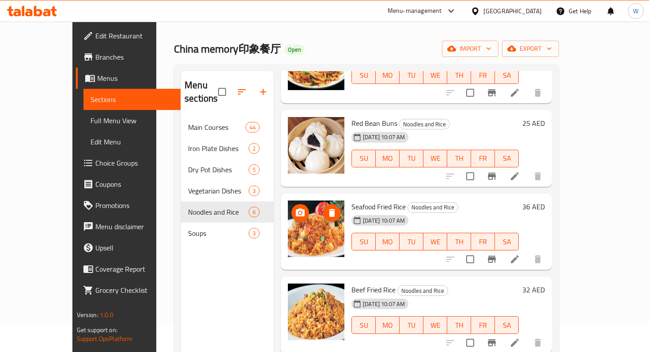
scroll to position [38, 0]
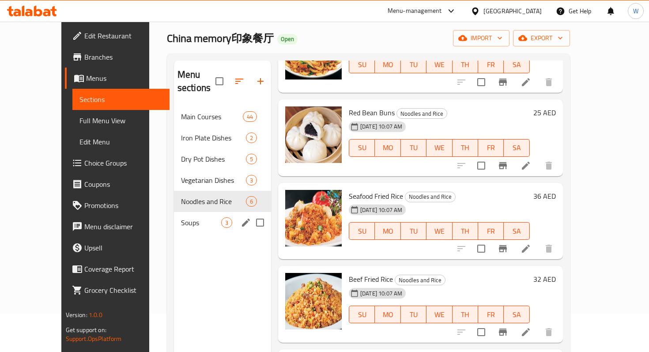
click at [182, 217] on span "Soups" at bounding box center [201, 222] width 40 height 11
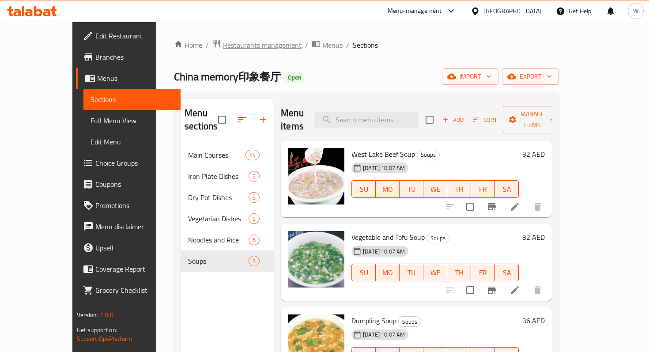
click at [226, 41] on span "Restaurants management" at bounding box center [262, 45] width 79 height 11
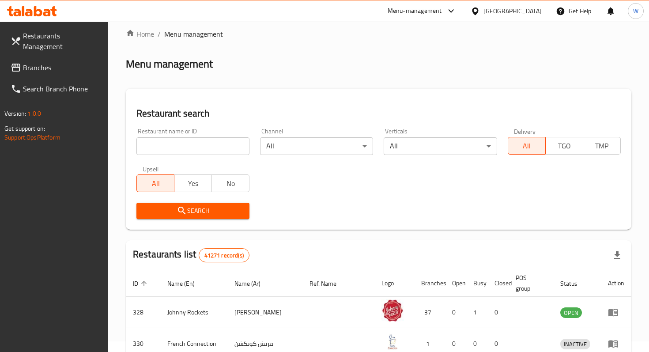
scroll to position [9, 0]
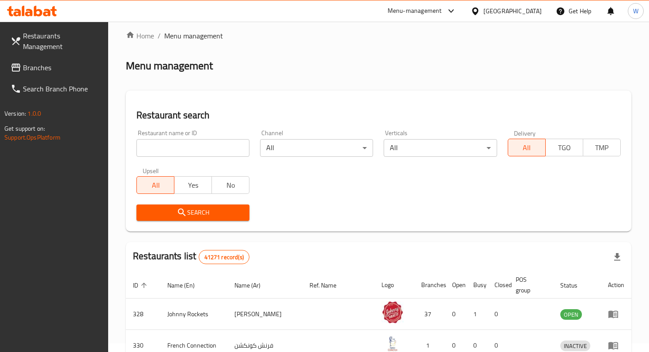
click at [204, 151] on input "search" at bounding box center [192, 148] width 113 height 18
type input "Chinese Star Restaurant"
click at [212, 207] on span "Search" at bounding box center [193, 212] width 99 height 11
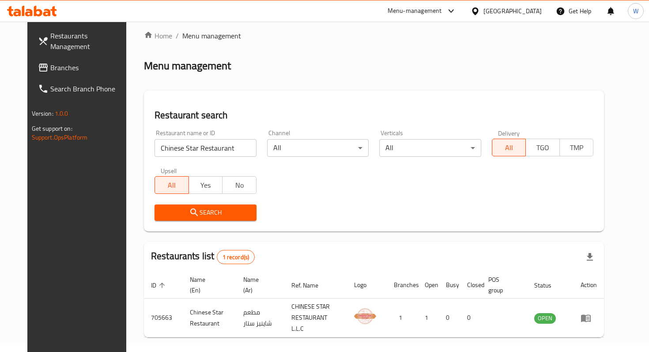
scroll to position [35, 0]
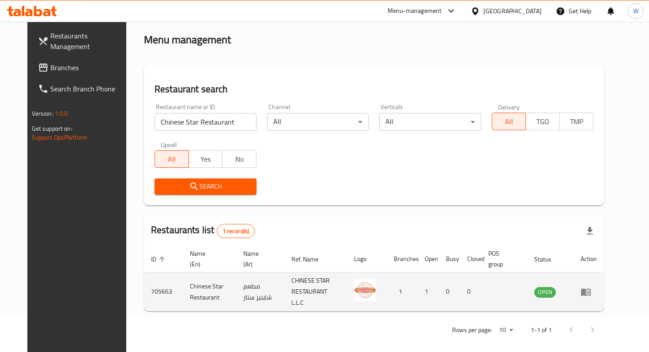
click at [591, 291] on icon "enhanced table" at bounding box center [586, 292] width 10 height 8
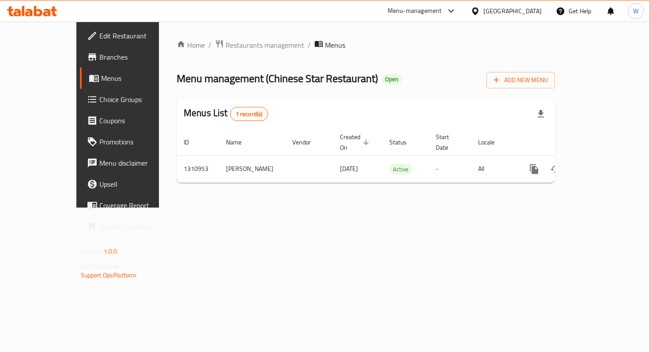
click at [99, 62] on span "Branches" at bounding box center [138, 57] width 78 height 11
